Goal: Task Accomplishment & Management: Use online tool/utility

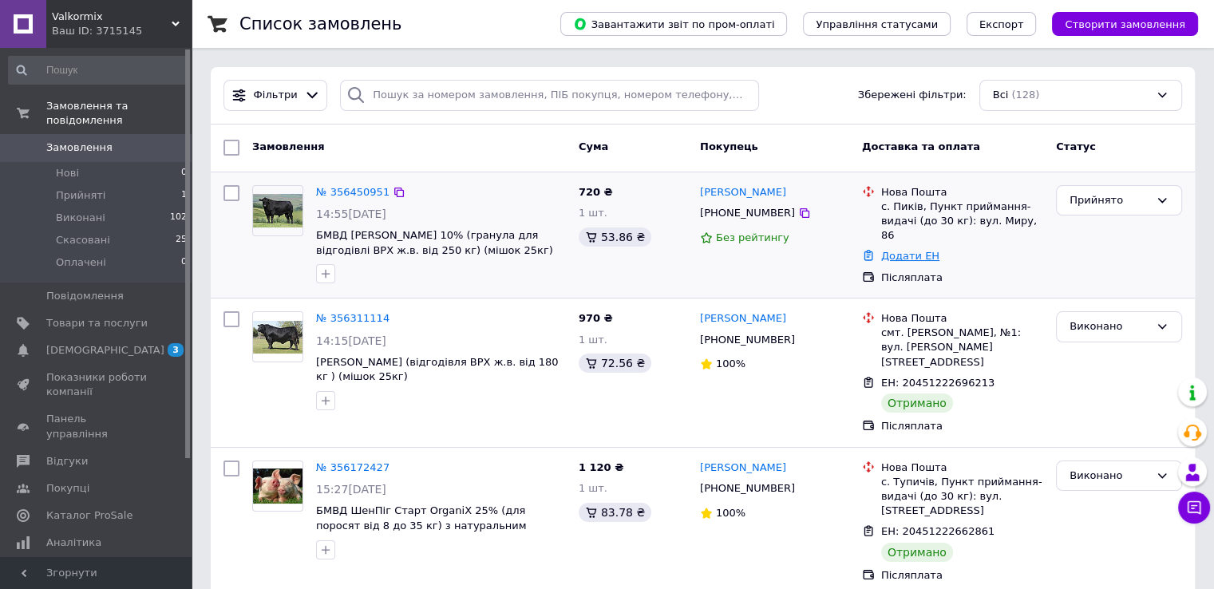
click at [905, 250] on link "Додати ЕН" at bounding box center [910, 256] width 58 height 12
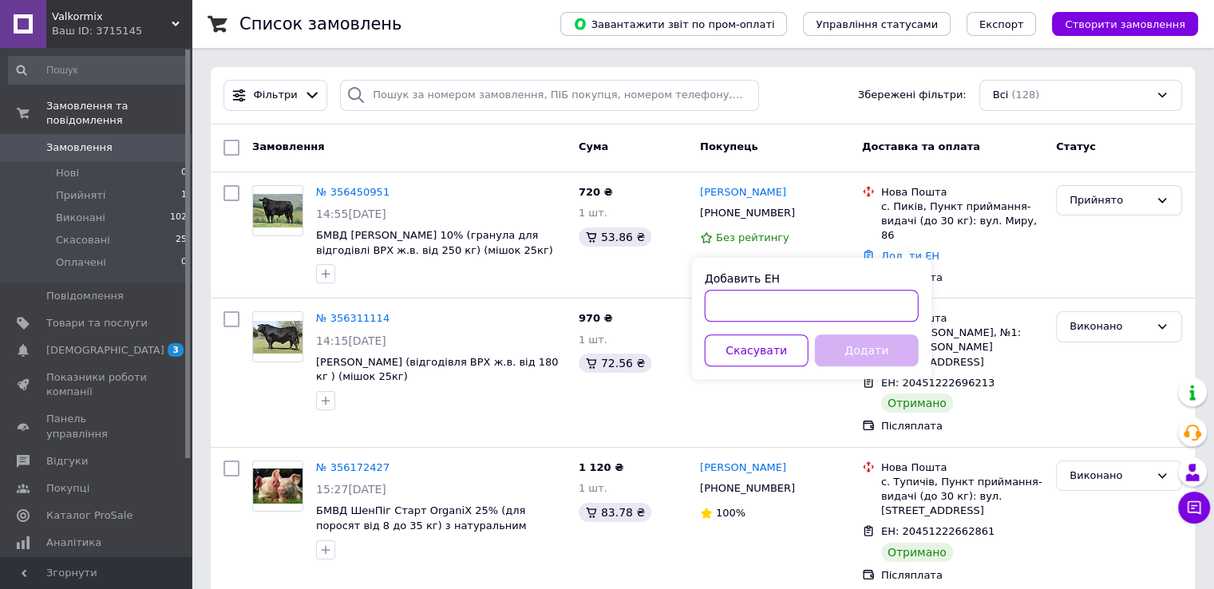
click at [832, 304] on input "Добавить ЕН" at bounding box center [812, 306] width 214 height 32
paste input "20451223740885"
type input "20451223740885"
click at [882, 350] on button "Додати" at bounding box center [867, 350] width 104 height 32
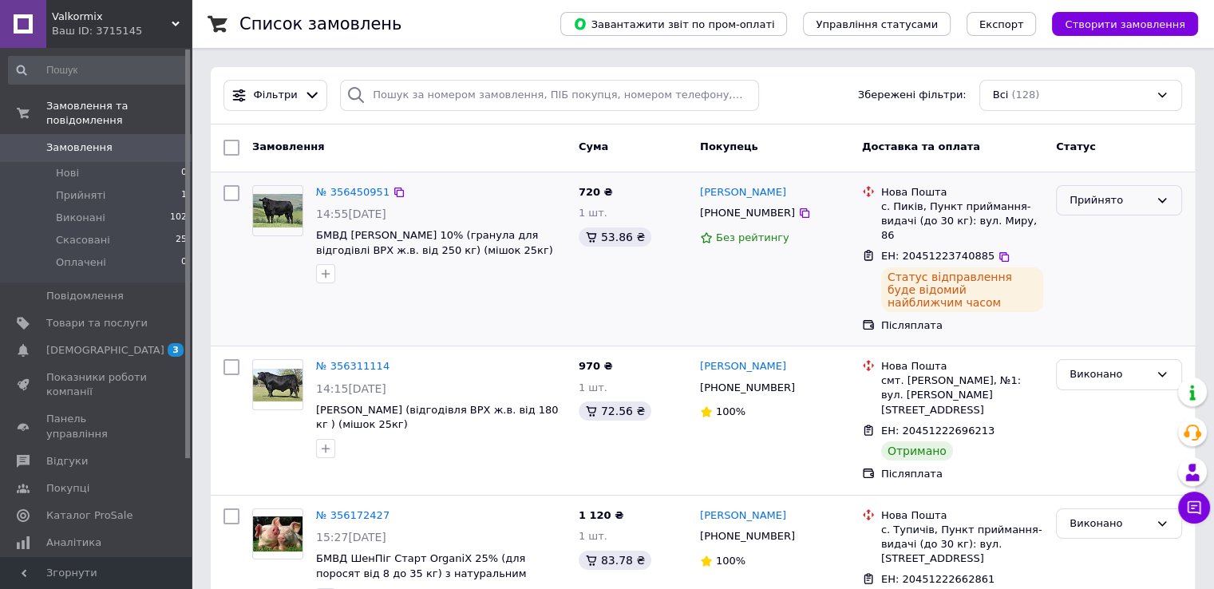
click at [1144, 203] on div "Прийнято" at bounding box center [1109, 200] width 80 height 17
click at [1100, 231] on li "Виконано" at bounding box center [1119, 234] width 124 height 30
click at [1102, 231] on div "Виконано" at bounding box center [1118, 259] width 139 height 161
